Goal: Information Seeking & Learning: Learn about a topic

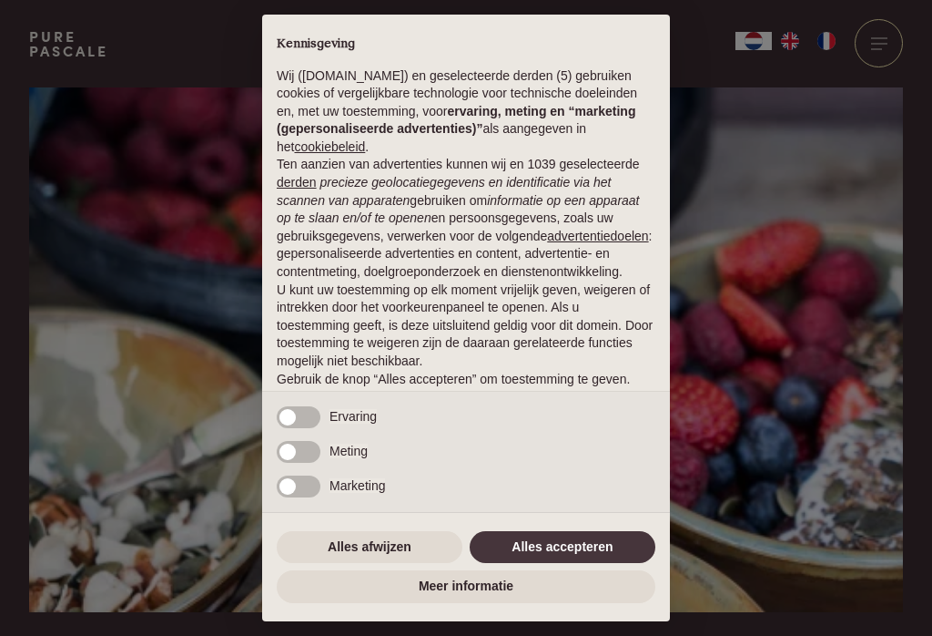
click at [358, 545] on button "Alles afwijzen" at bounding box center [370, 547] width 186 height 33
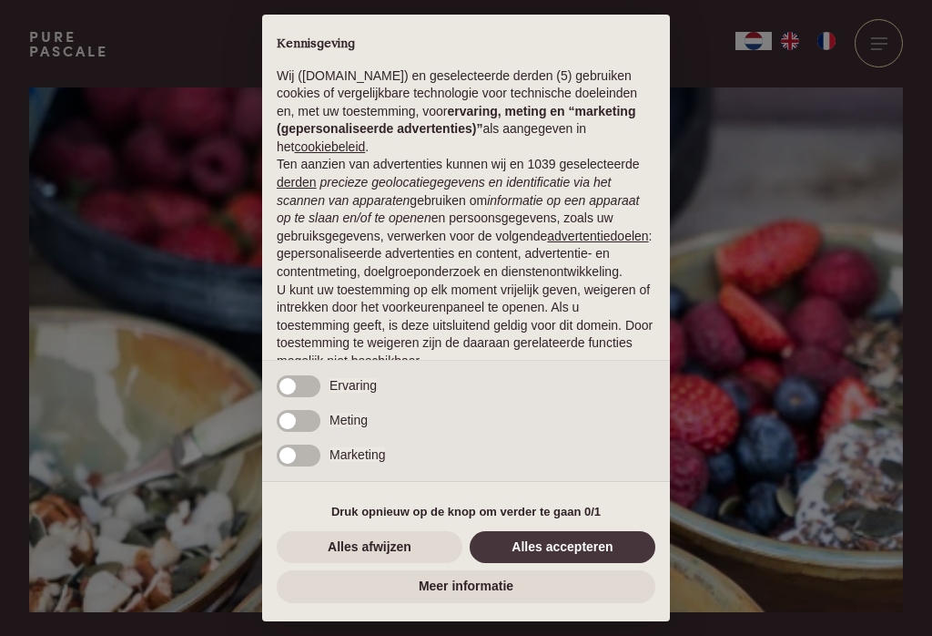
scroll to position [84, 0]
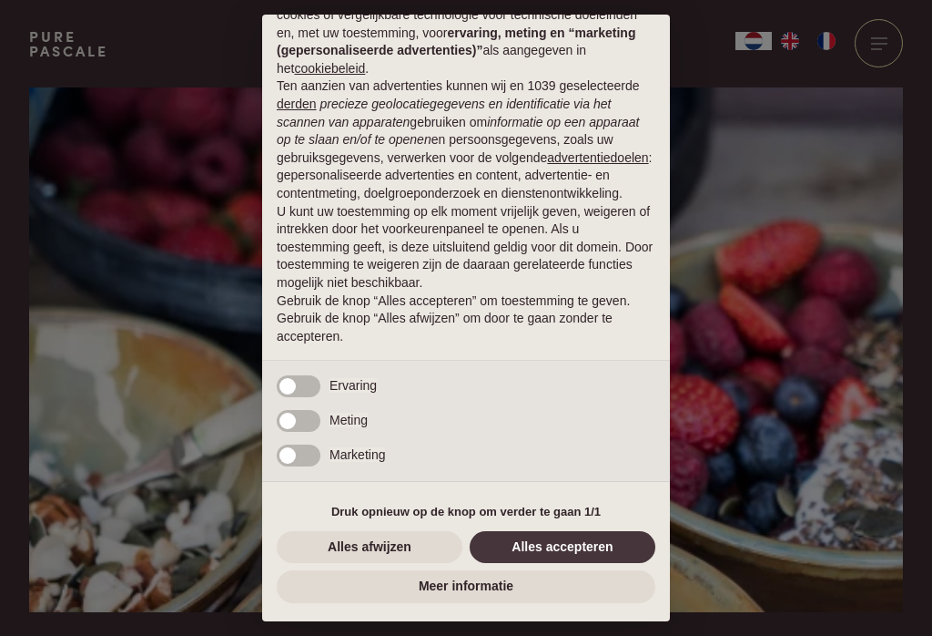
click at [327, 543] on button "Alles afwijzen" at bounding box center [370, 547] width 186 height 33
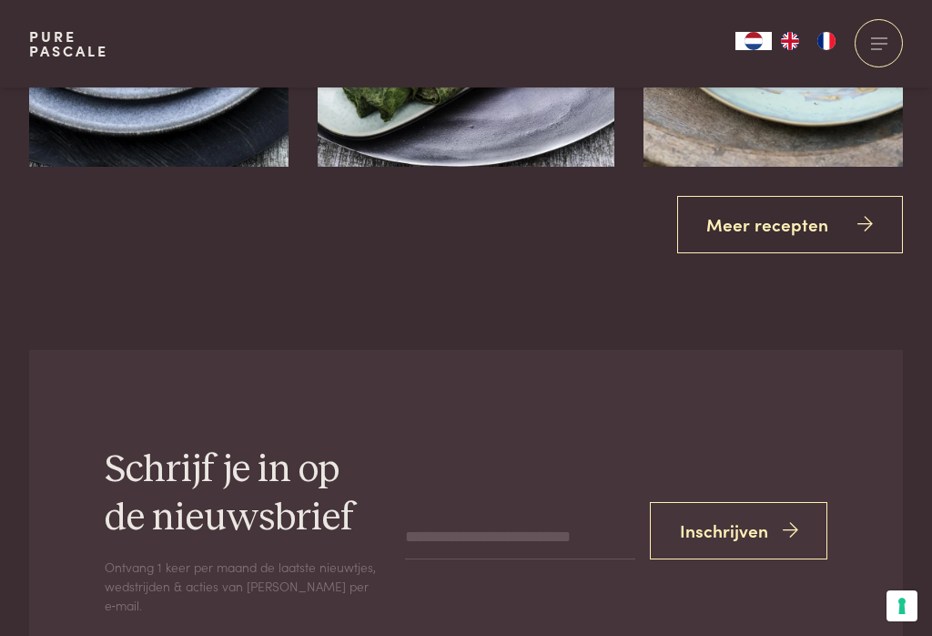
scroll to position [3555, 0]
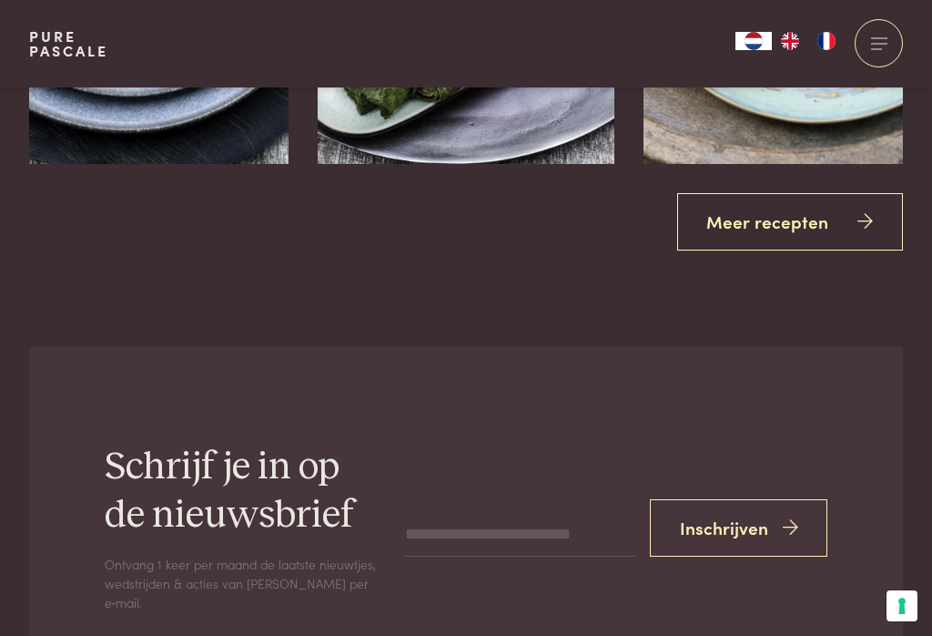
click at [822, 209] on link "Meer recepten" at bounding box center [790, 221] width 227 height 57
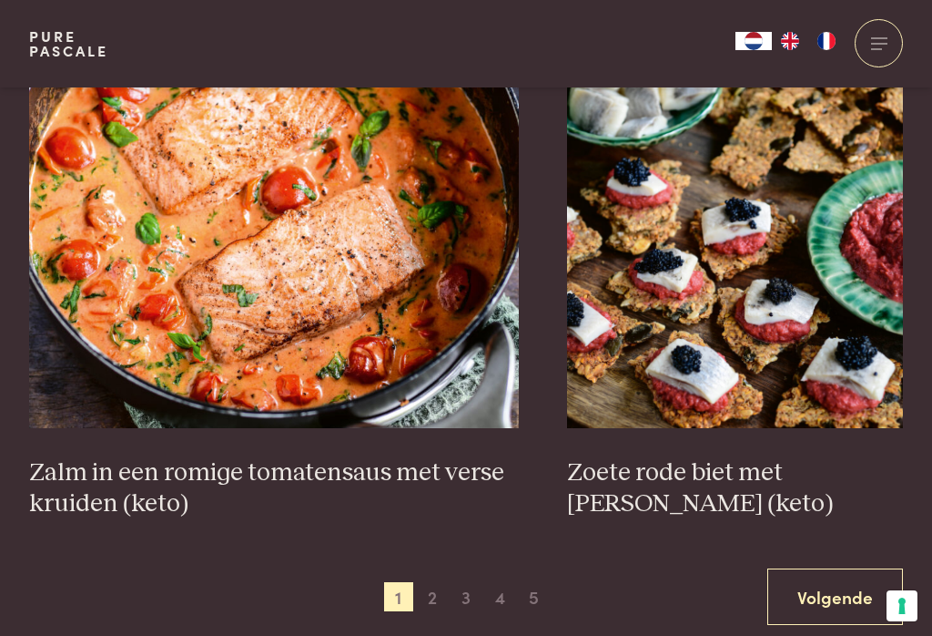
scroll to position [3256, 0]
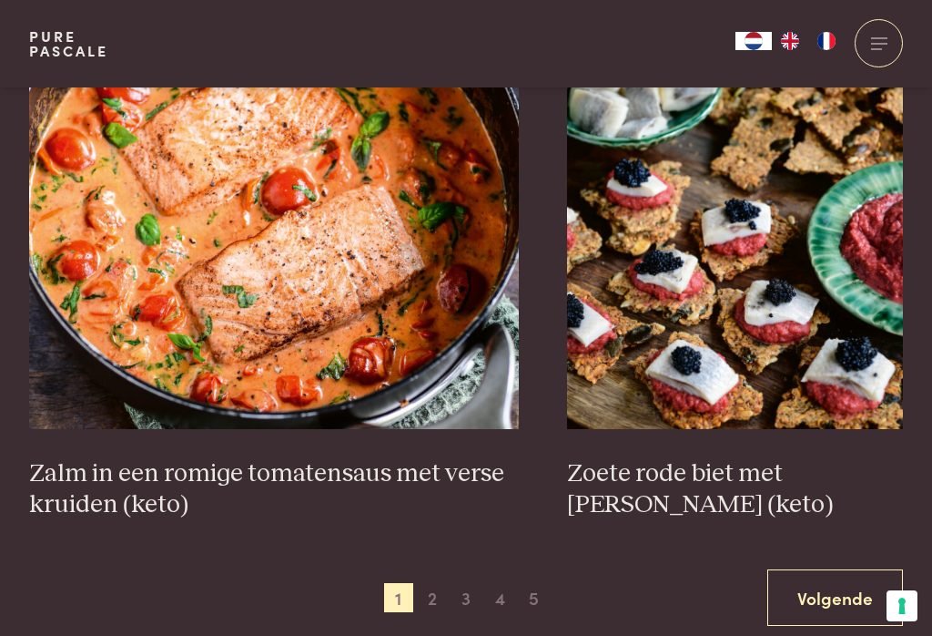
click at [430, 599] on span "2" at bounding box center [432, 597] width 29 height 29
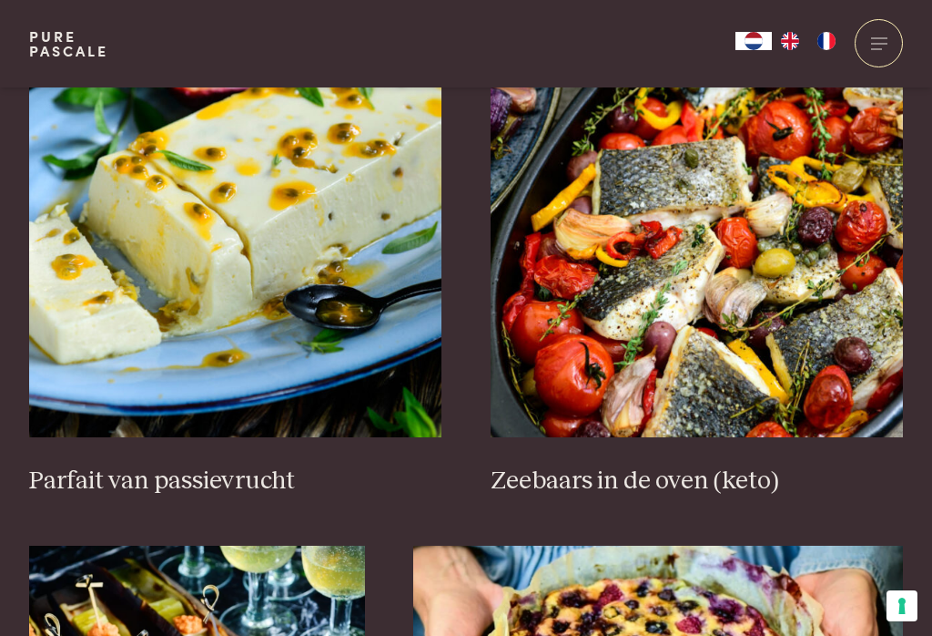
scroll to position [720, 0]
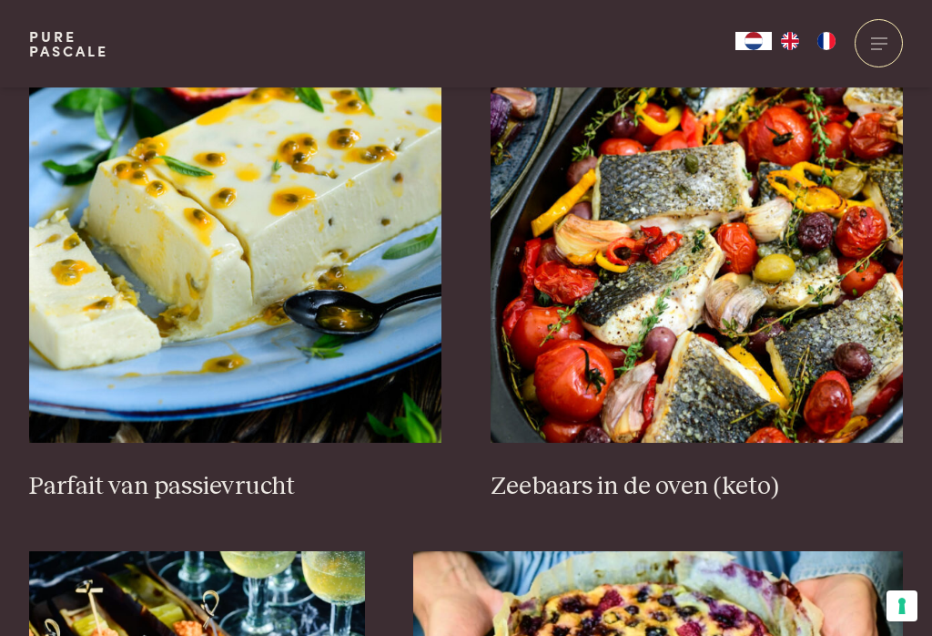
click at [820, 291] on img at bounding box center [697, 260] width 413 height 364
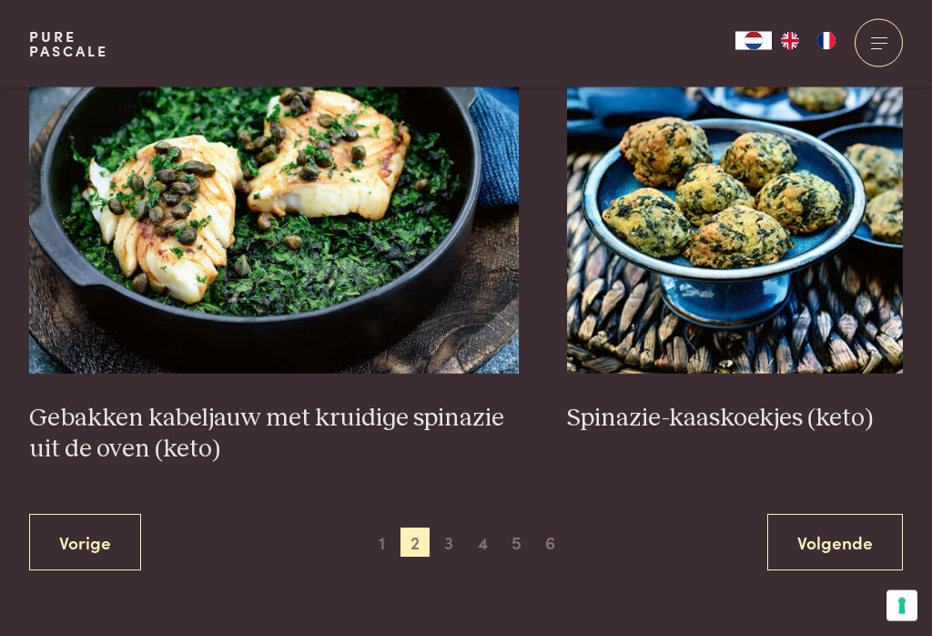
scroll to position [3244, 0]
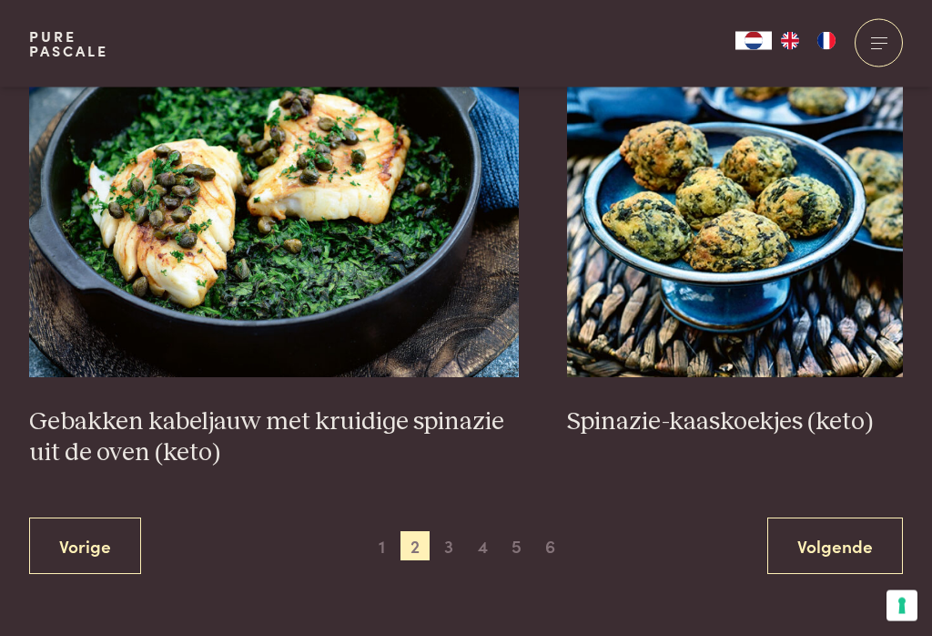
click at [454, 544] on span "3" at bounding box center [448, 546] width 29 height 29
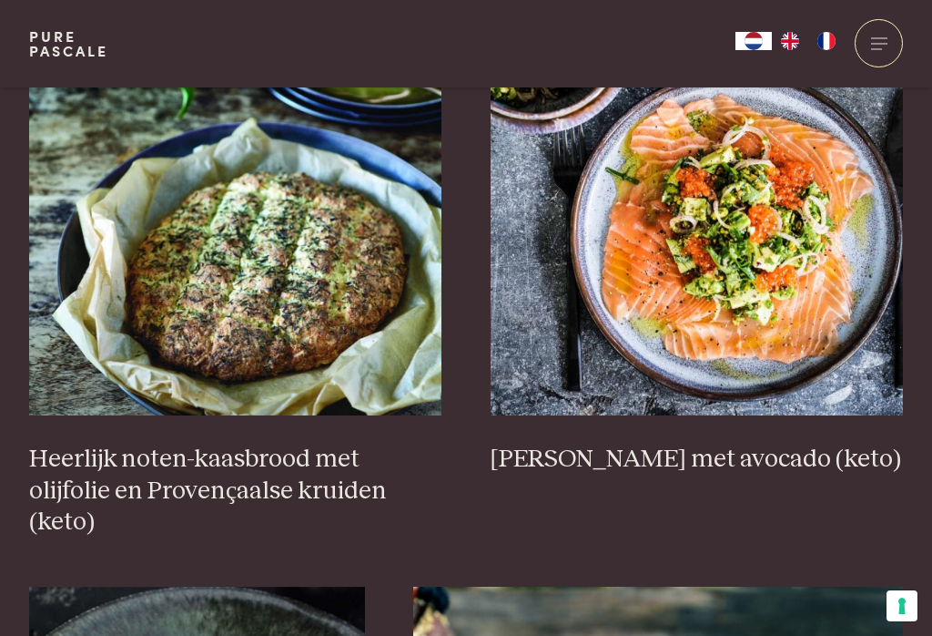
scroll to position [739, 0]
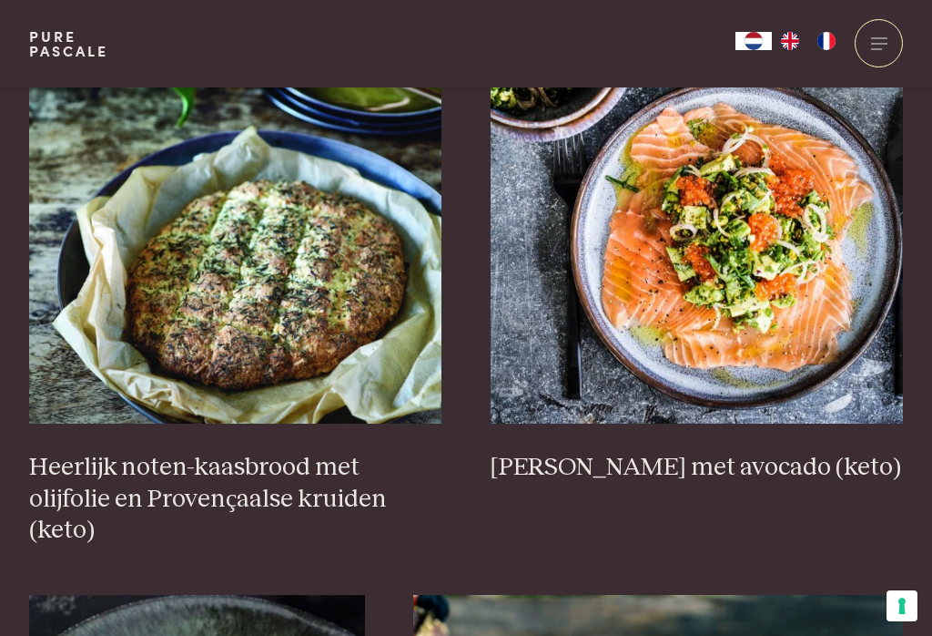
click at [754, 262] on img at bounding box center [697, 241] width 413 height 364
click at [694, 188] on img at bounding box center [697, 241] width 413 height 364
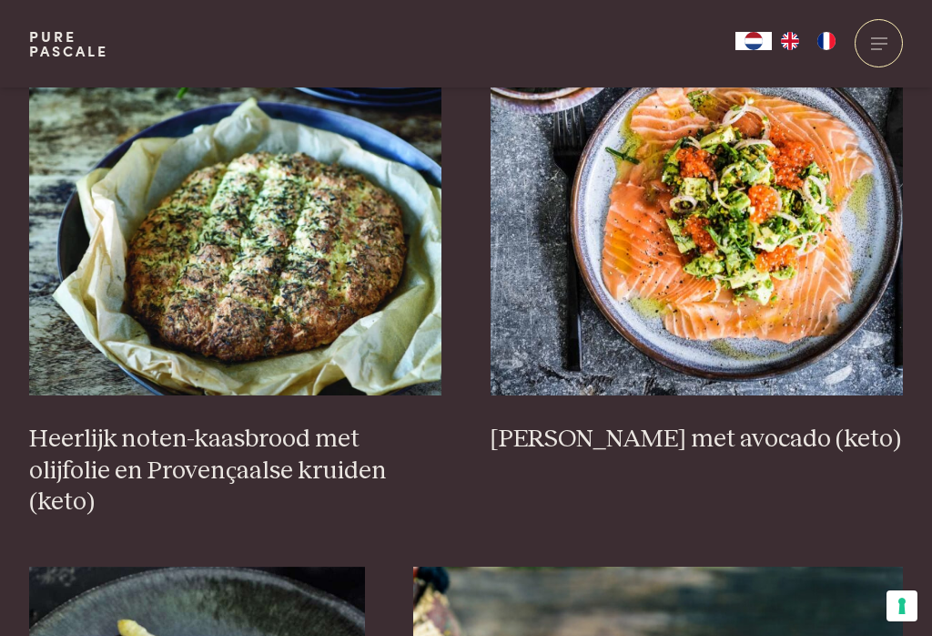
click at [705, 210] on img at bounding box center [697, 213] width 413 height 364
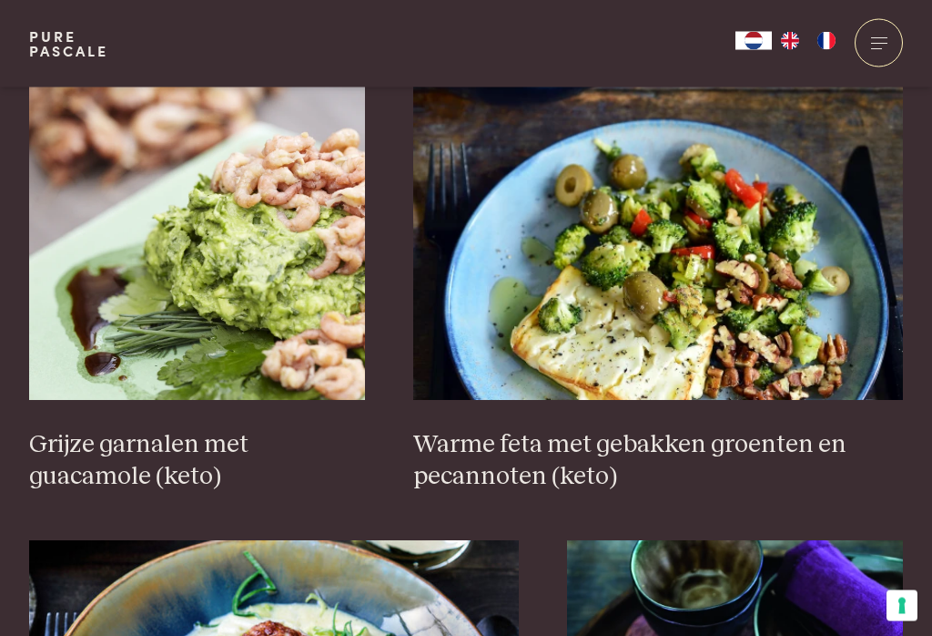
scroll to position [2876, 0]
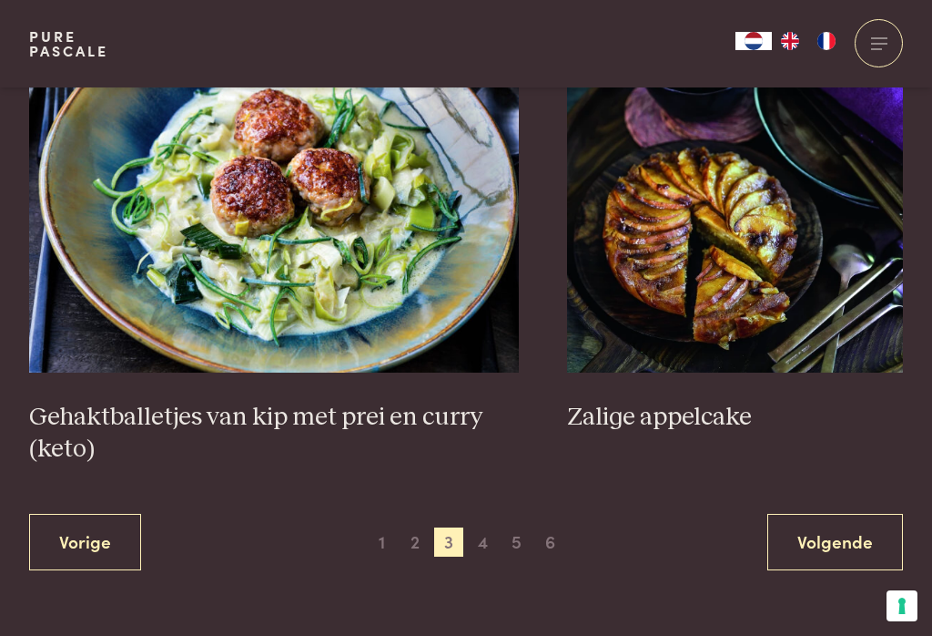
click at [483, 541] on span "4" at bounding box center [483, 541] width 29 height 29
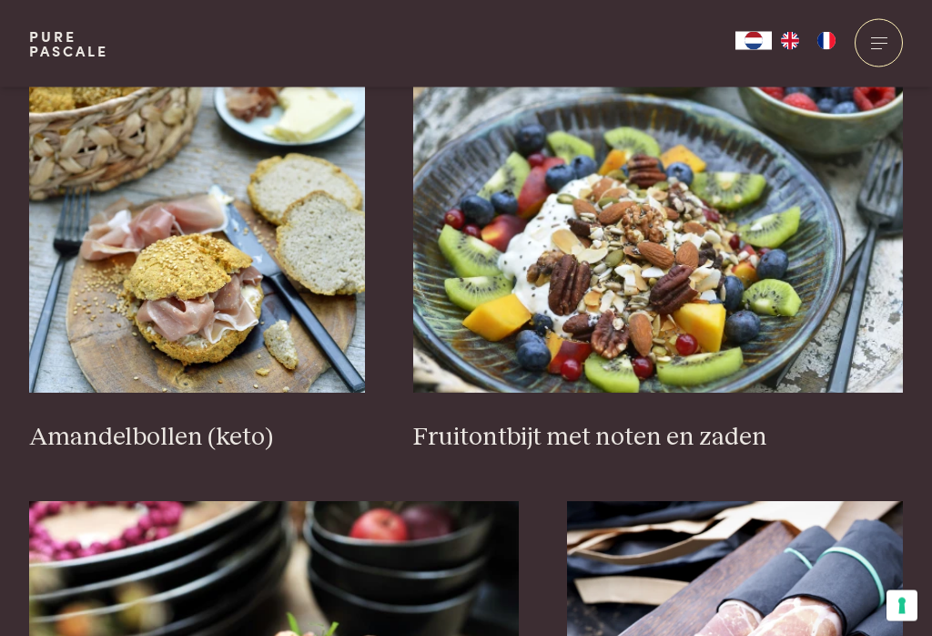
scroll to position [2789, 0]
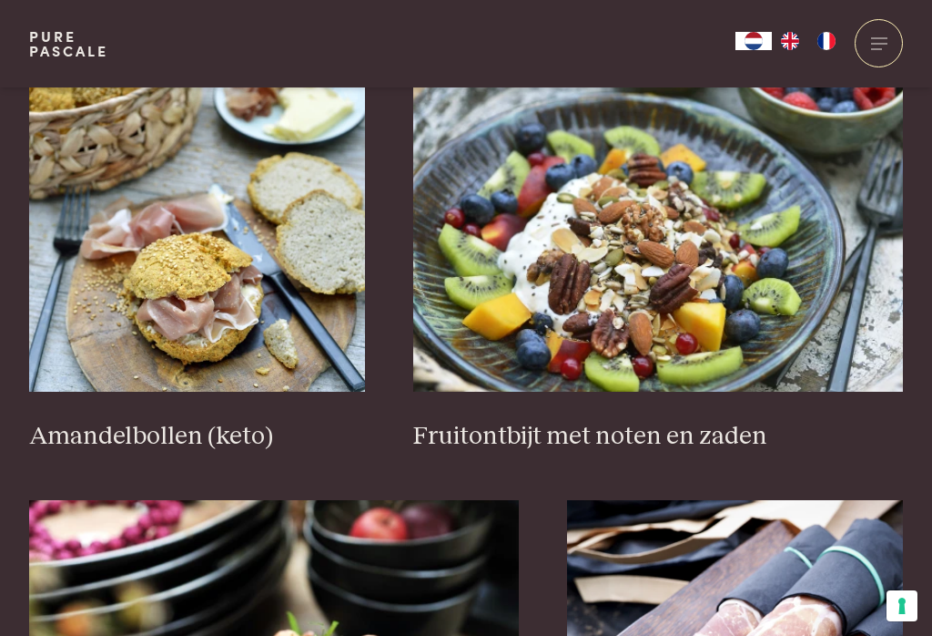
click at [710, 294] on img at bounding box center [658, 209] width 490 height 364
click at [653, 193] on img at bounding box center [658, 209] width 490 height 364
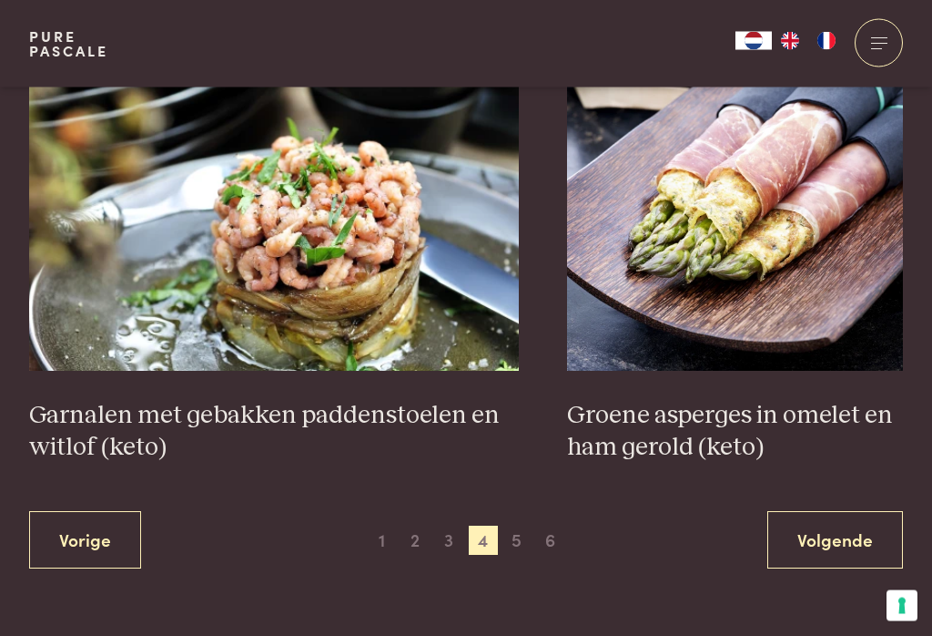
scroll to position [3283, 0]
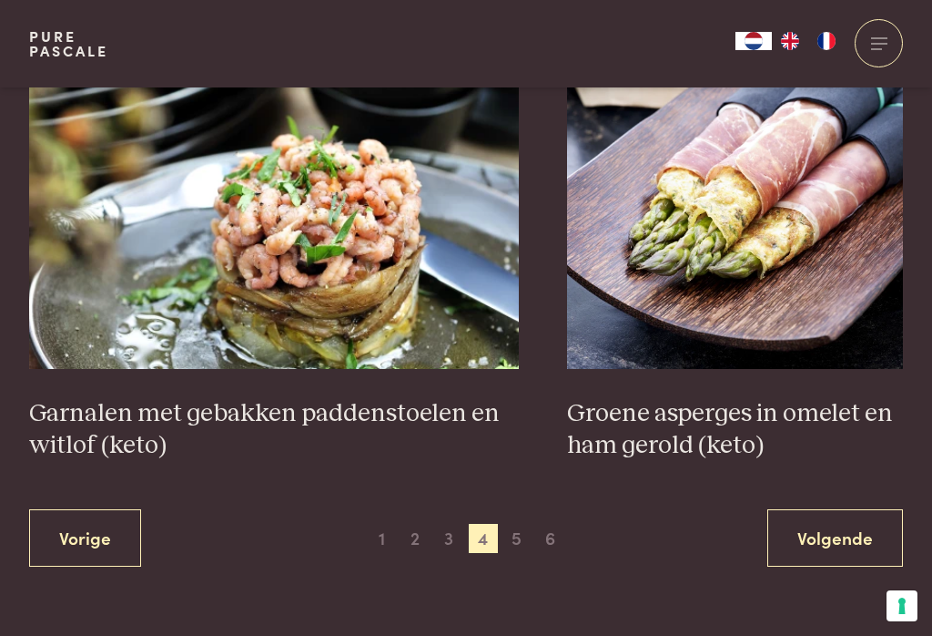
click at [521, 543] on span "5" at bounding box center [517, 538] width 29 height 29
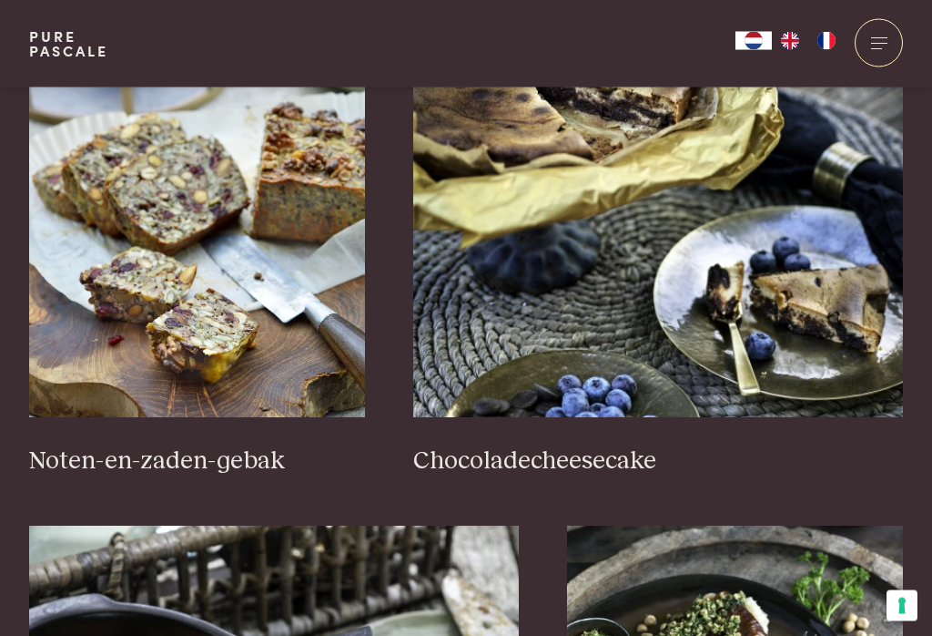
scroll to position [1251, 0]
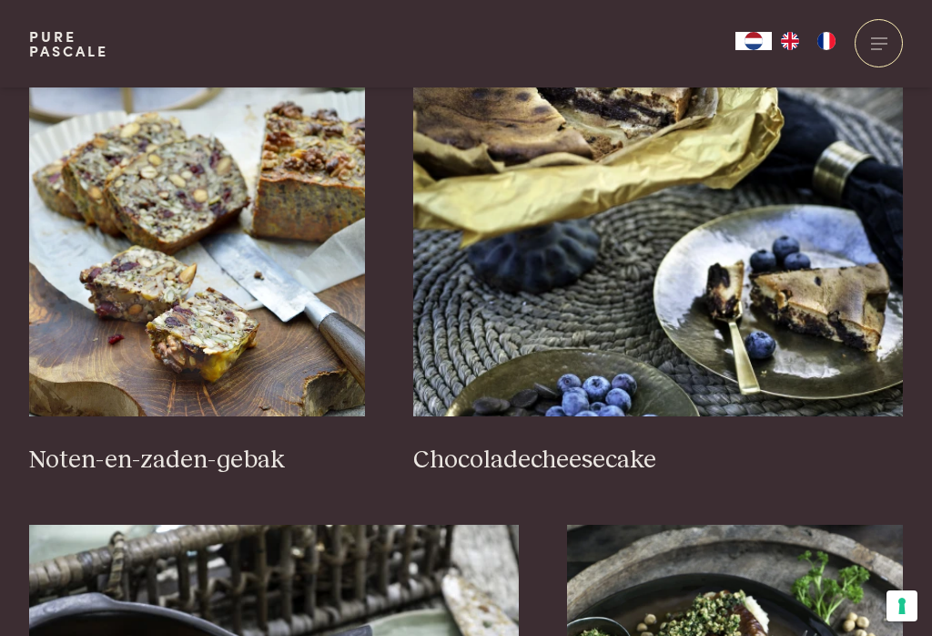
click at [205, 234] on img at bounding box center [197, 234] width 336 height 364
click at [205, 203] on img at bounding box center [197, 234] width 336 height 364
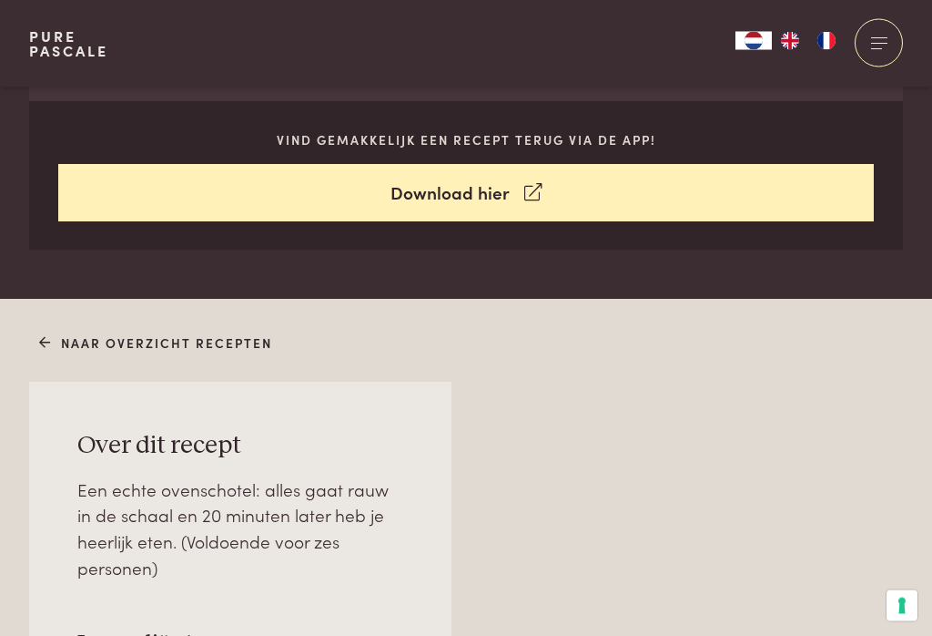
scroll to position [842, 0]
click at [527, 196] on icon at bounding box center [532, 192] width 17 height 26
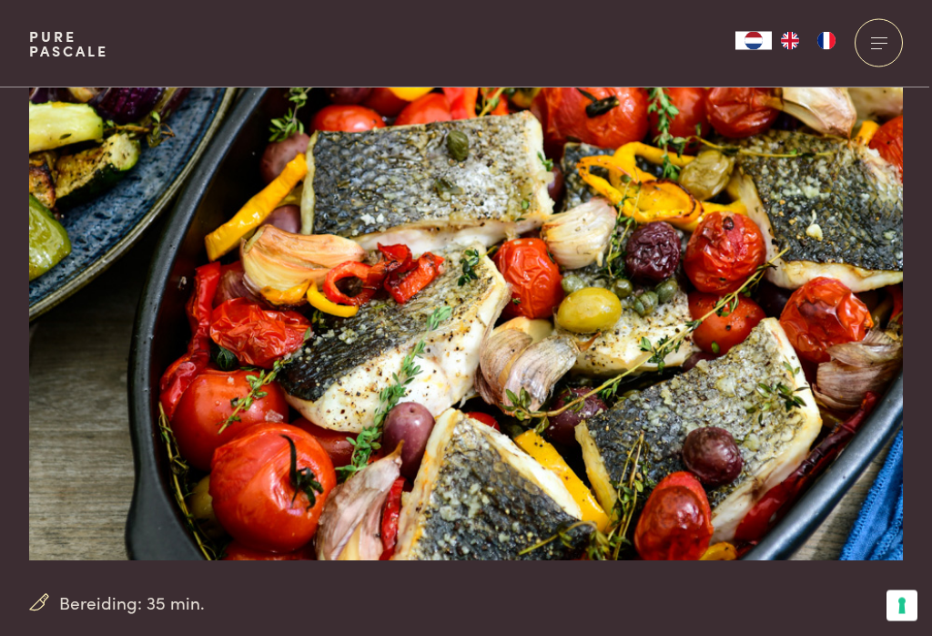
scroll to position [0, 0]
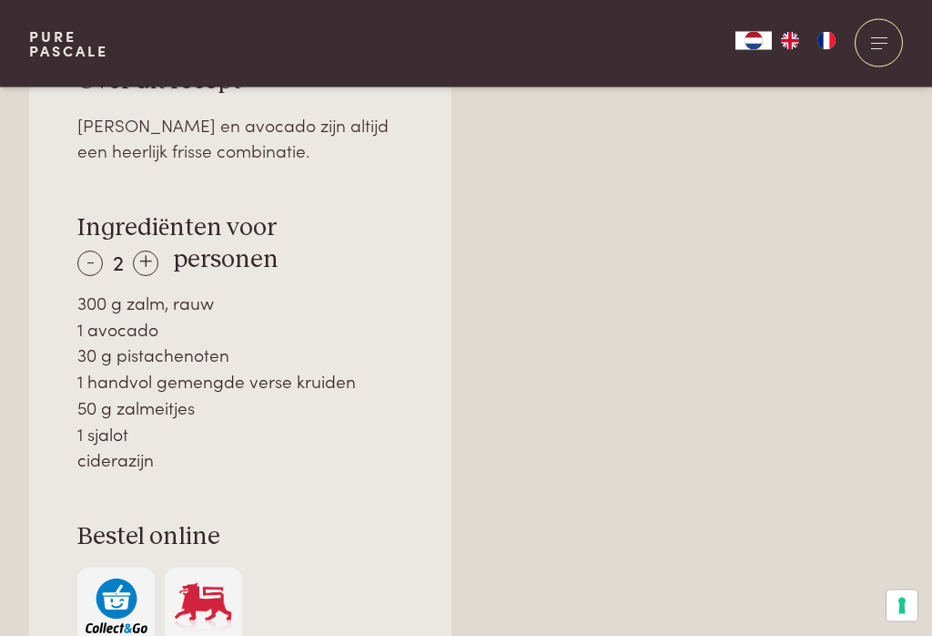
scroll to position [1209, 0]
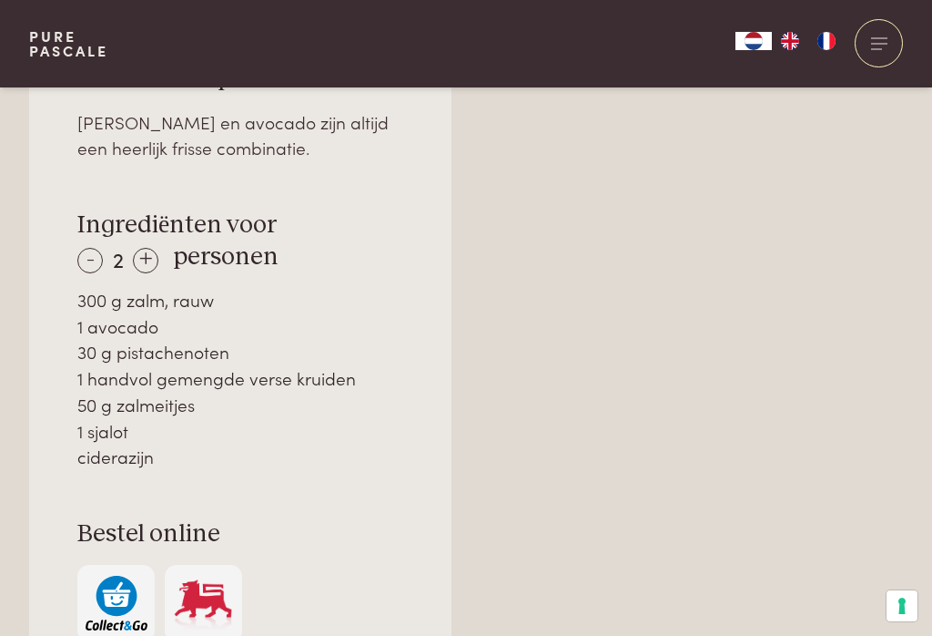
click at [87, 261] on div "-" at bounding box center [89, 260] width 25 height 25
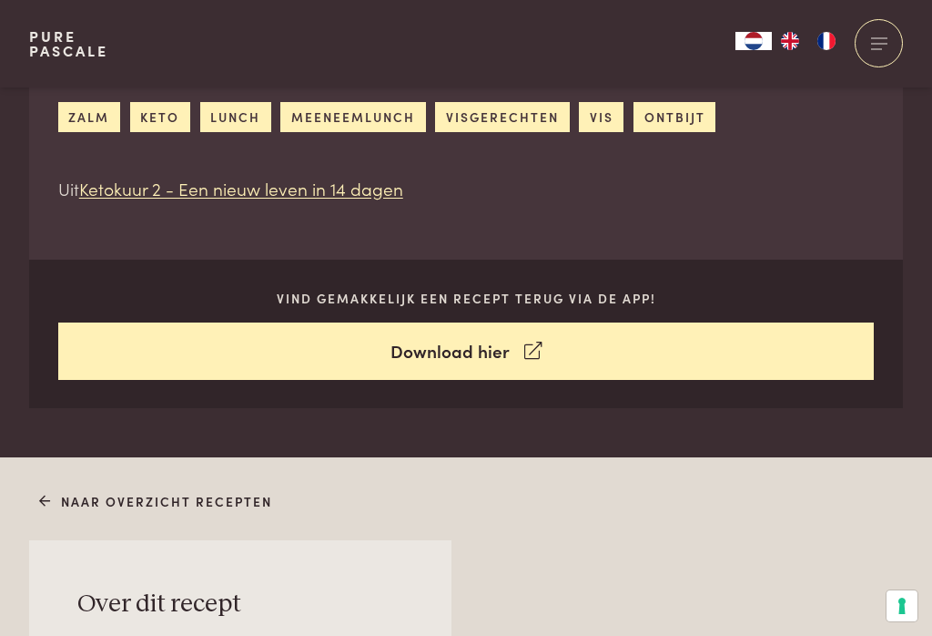
scroll to position [673, 0]
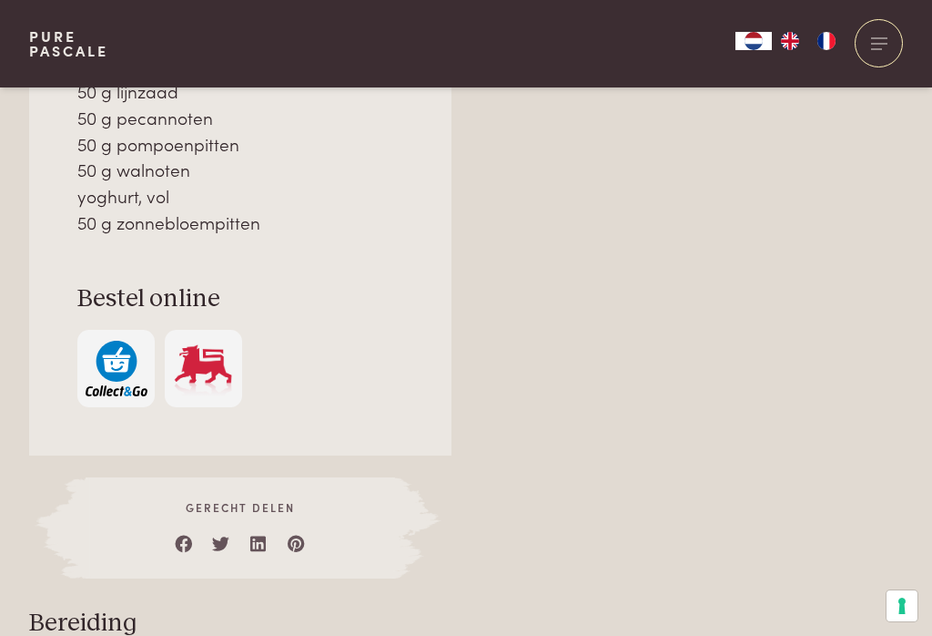
scroll to position [1557, 0]
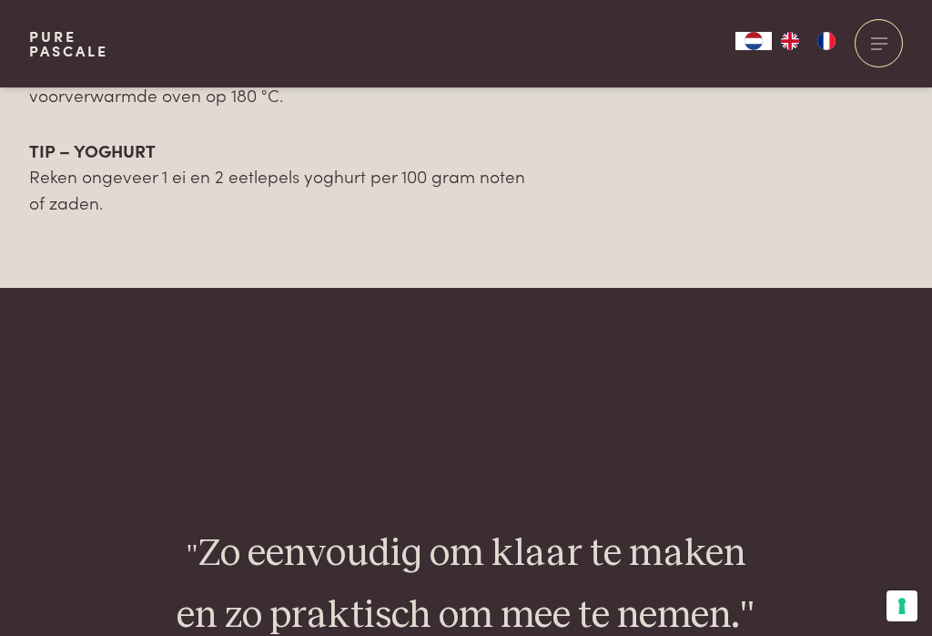
scroll to position [2143, 0]
